Goal: Task Accomplishment & Management: Use online tool/utility

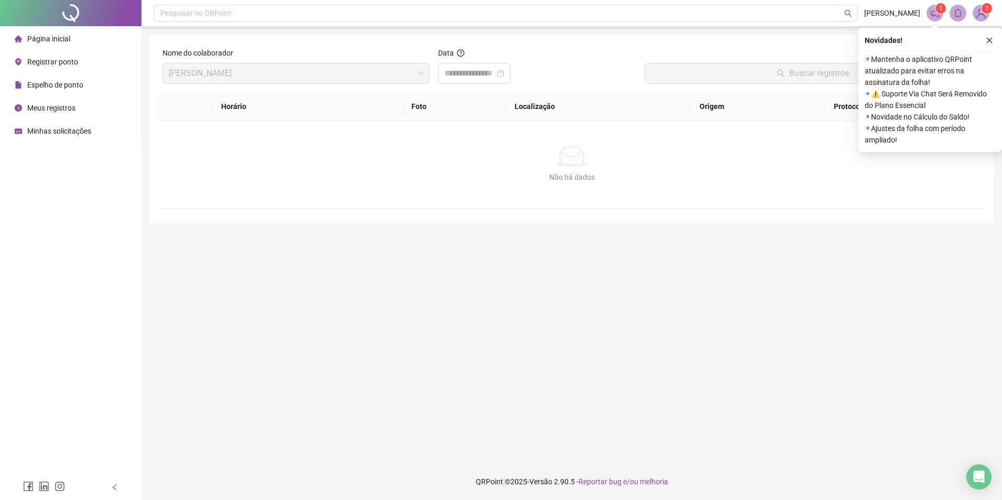
click at [64, 60] on span "Registrar ponto" at bounding box center [52, 62] width 51 height 8
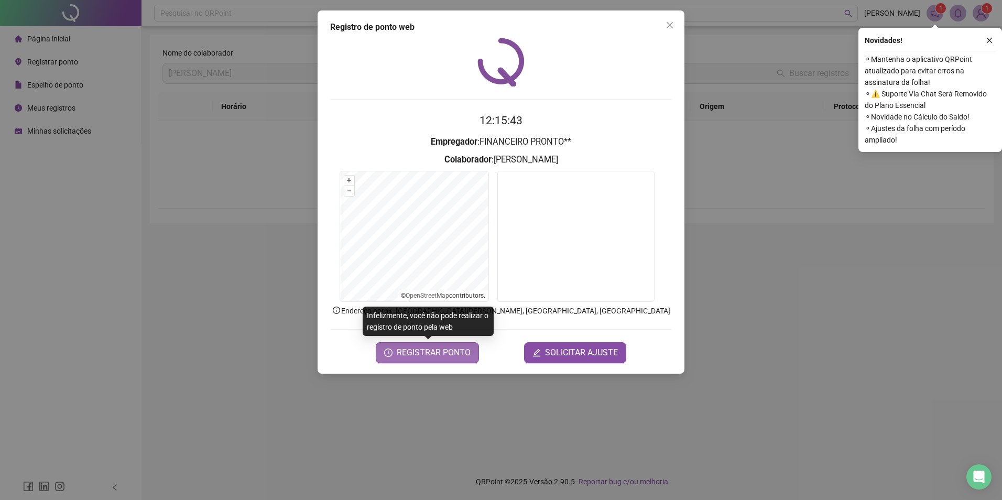
click at [450, 362] on button "REGISTRAR PONTO" at bounding box center [427, 352] width 103 height 21
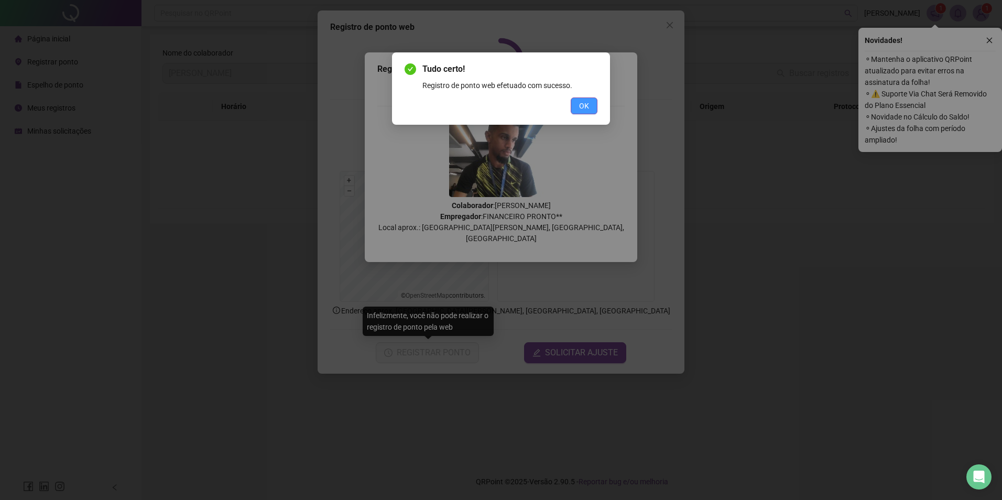
click at [576, 103] on button "OK" at bounding box center [584, 105] width 27 height 17
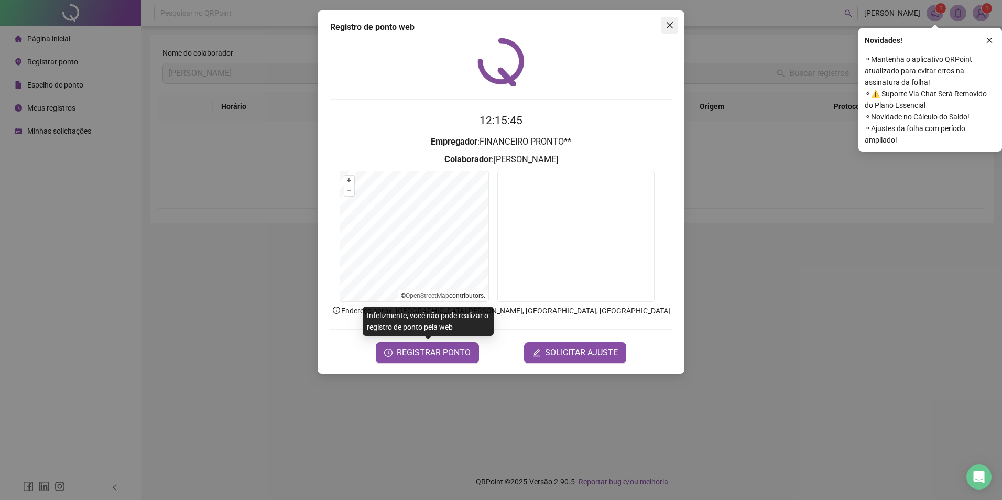
click at [672, 26] on icon "close" at bounding box center [670, 25] width 8 height 8
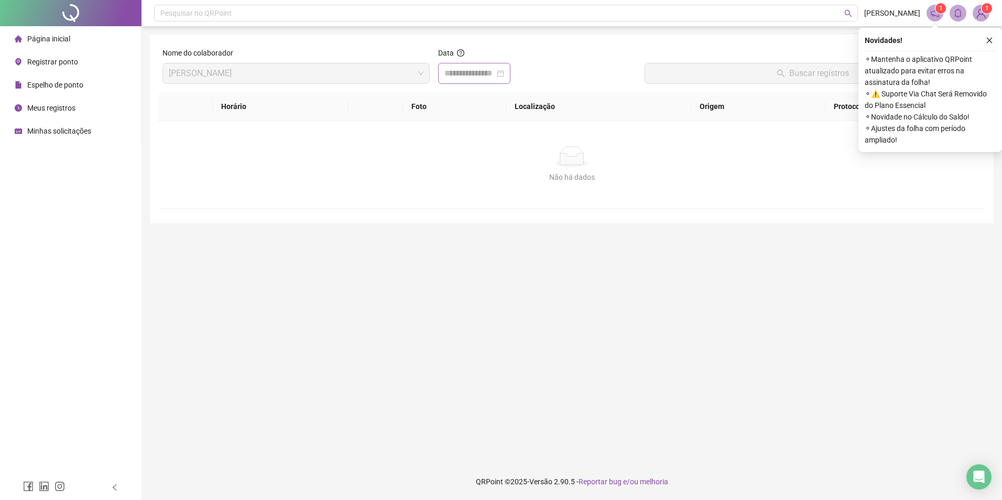
click at [504, 76] on div at bounding box center [474, 73] width 60 height 13
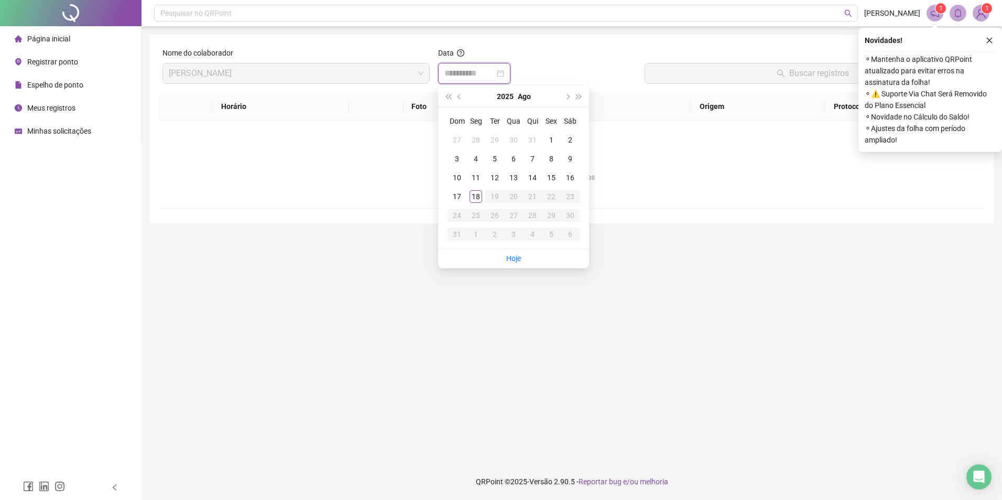
type input "**********"
drag, startPoint x: 476, startPoint y: 199, endPoint x: 558, endPoint y: 120, distance: 113.4
click at [478, 195] on div "18" at bounding box center [476, 196] width 13 height 13
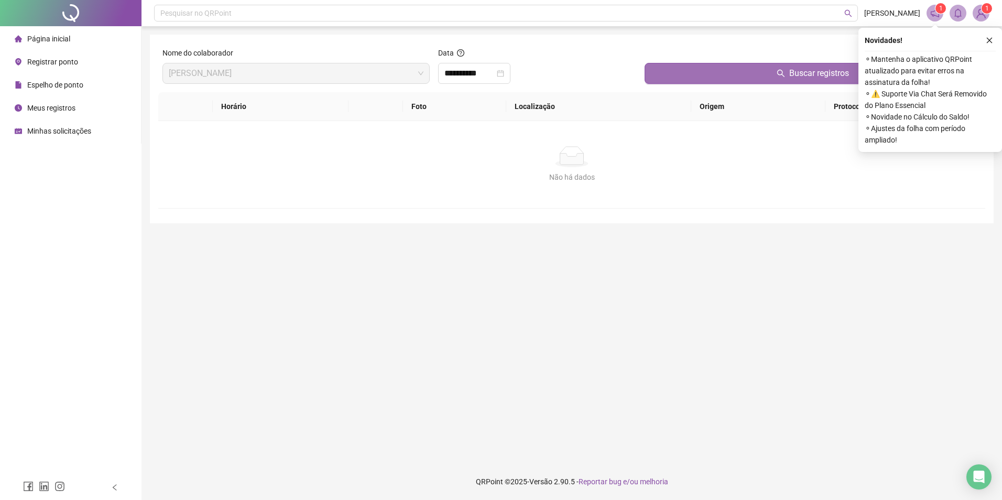
click at [691, 78] on button "Buscar registros" at bounding box center [813, 73] width 336 height 21
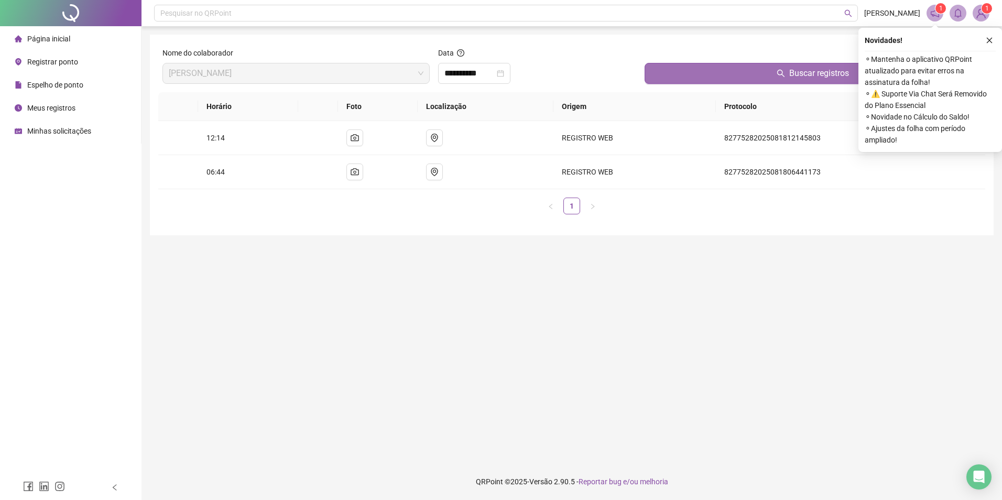
click at [692, 77] on button "Buscar registros" at bounding box center [813, 73] width 336 height 21
